Goal: Transaction & Acquisition: Purchase product/service

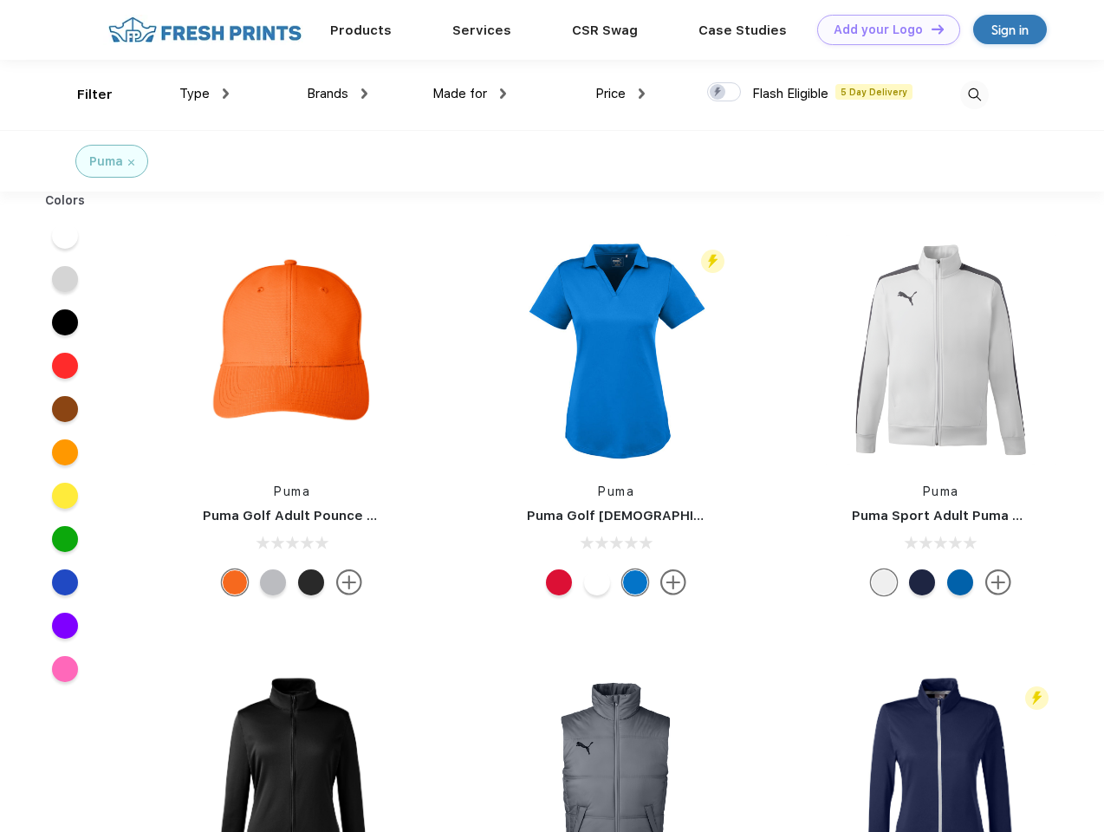
click at [882, 29] on link "Add your Logo Design Tool" at bounding box center [888, 30] width 143 height 30
click at [0, 0] on div "Design Tool" at bounding box center [0, 0] width 0 height 0
click at [930, 29] on link "Add your Logo Design Tool" at bounding box center [888, 30] width 143 height 30
click at [83, 94] on div "Filter" at bounding box center [95, 95] width 36 height 20
click at [204, 94] on span "Type" at bounding box center [194, 94] width 30 height 16
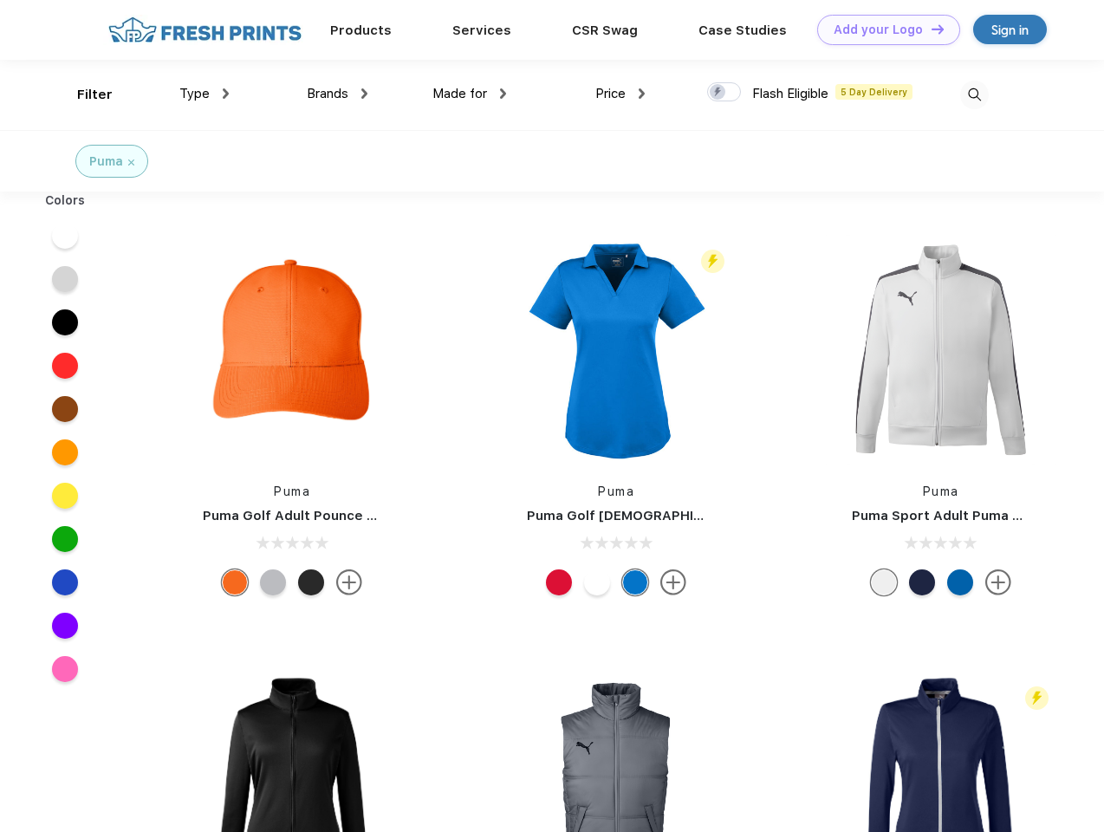
click at [337, 94] on span "Brands" at bounding box center [328, 94] width 42 height 16
click at [470, 94] on span "Made for" at bounding box center [459, 94] width 55 height 16
click at [620, 94] on span "Price" at bounding box center [610, 94] width 30 height 16
click at [724, 93] on div at bounding box center [724, 91] width 34 height 19
click at [718, 93] on input "checkbox" at bounding box center [712, 86] width 11 height 11
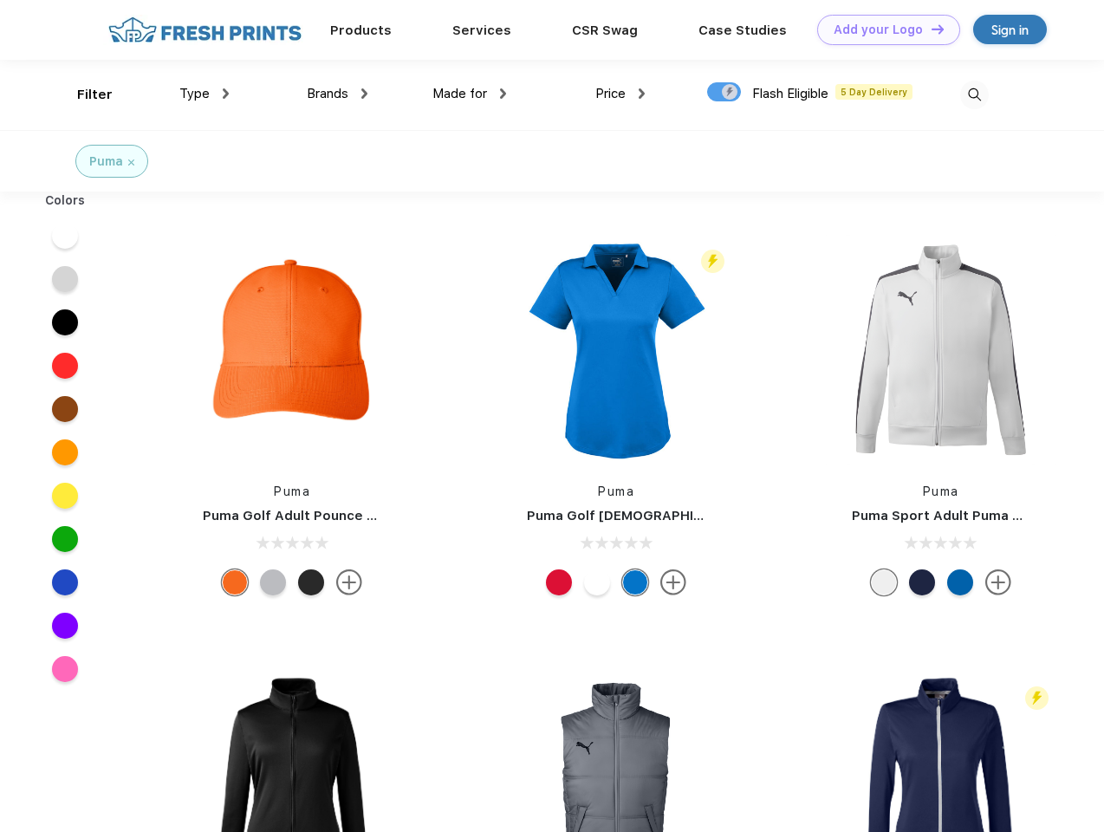
click at [974, 94] on img at bounding box center [974, 95] width 29 height 29
